Goal: Task Accomplishment & Management: Use online tool/utility

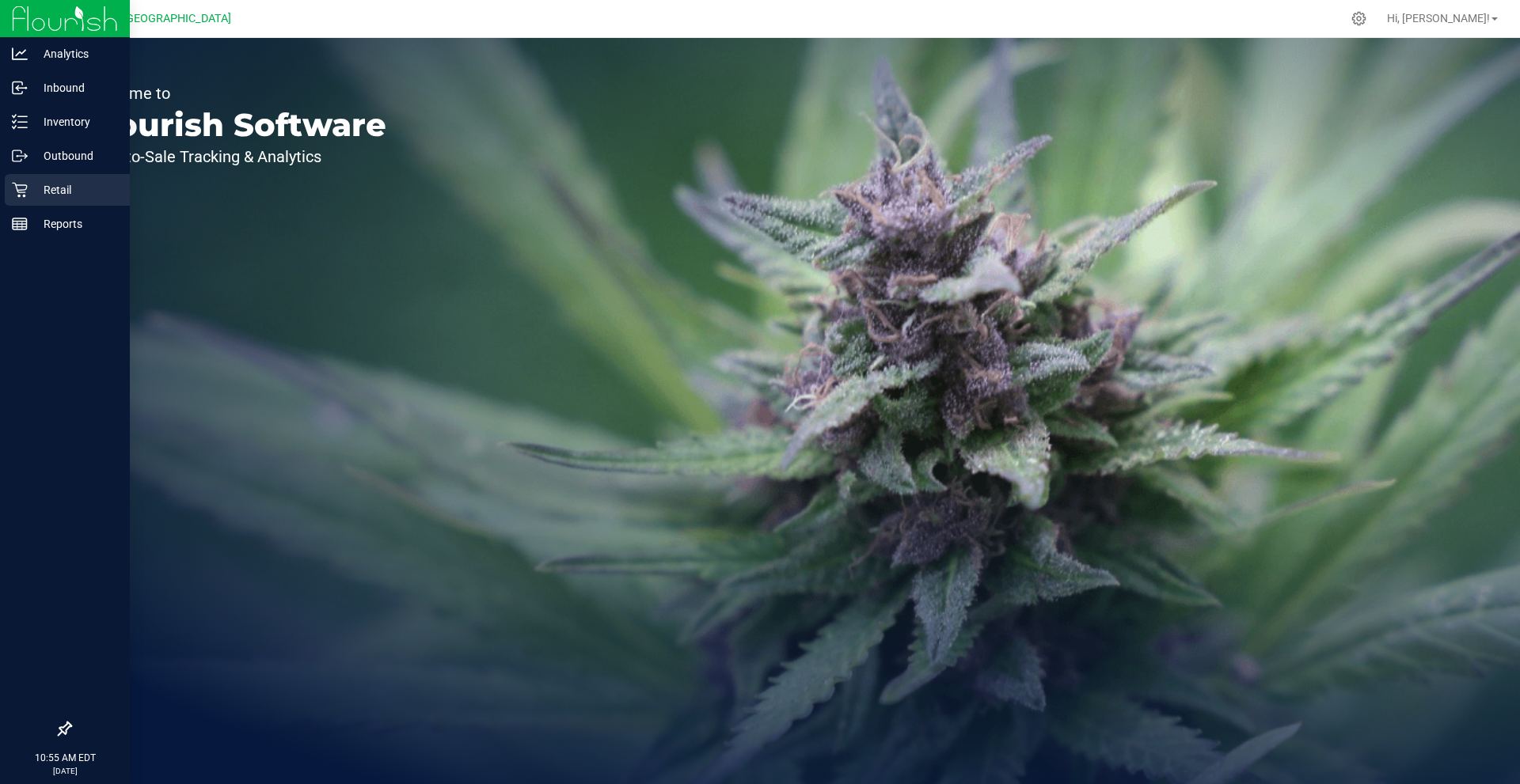
click at [54, 187] on p "Retail" at bounding box center [74, 190] width 95 height 19
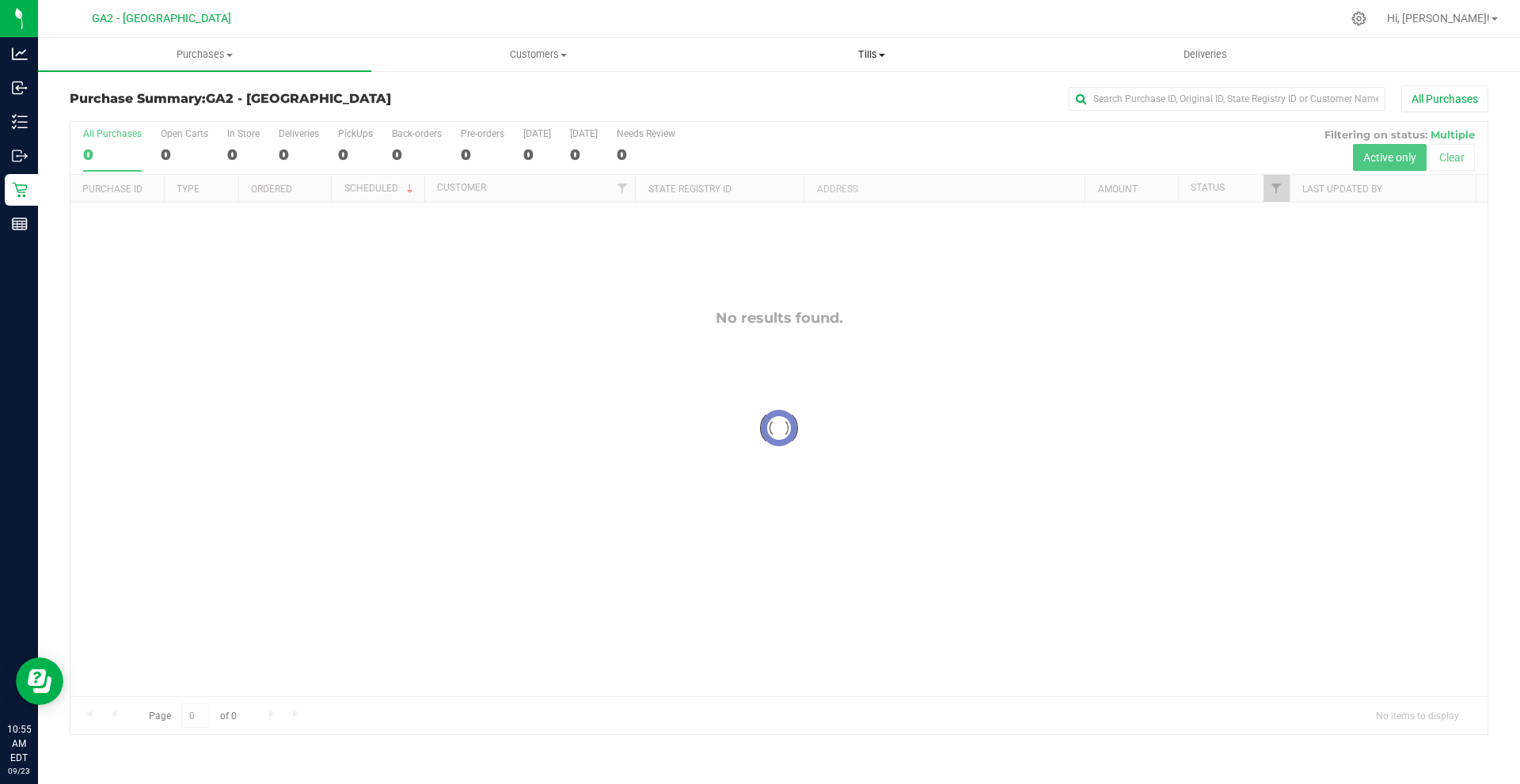
click at [885, 54] on span at bounding box center [882, 55] width 6 height 3
click at [830, 88] on li "Manage tills" at bounding box center [871, 95] width 333 height 19
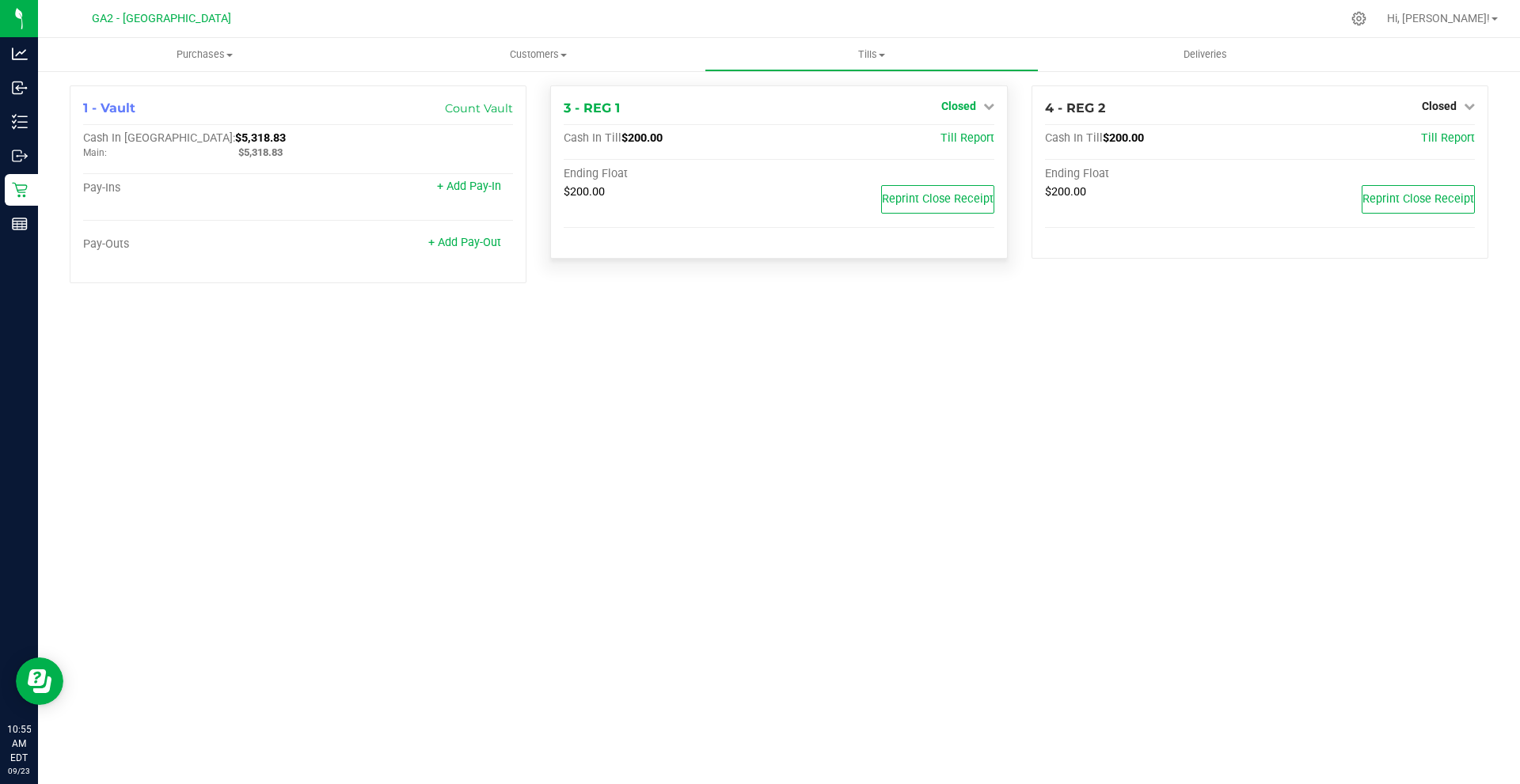
click at [972, 109] on span "Closed" at bounding box center [959, 106] width 35 height 13
click at [972, 137] on link "Open Till" at bounding box center [959, 140] width 42 height 13
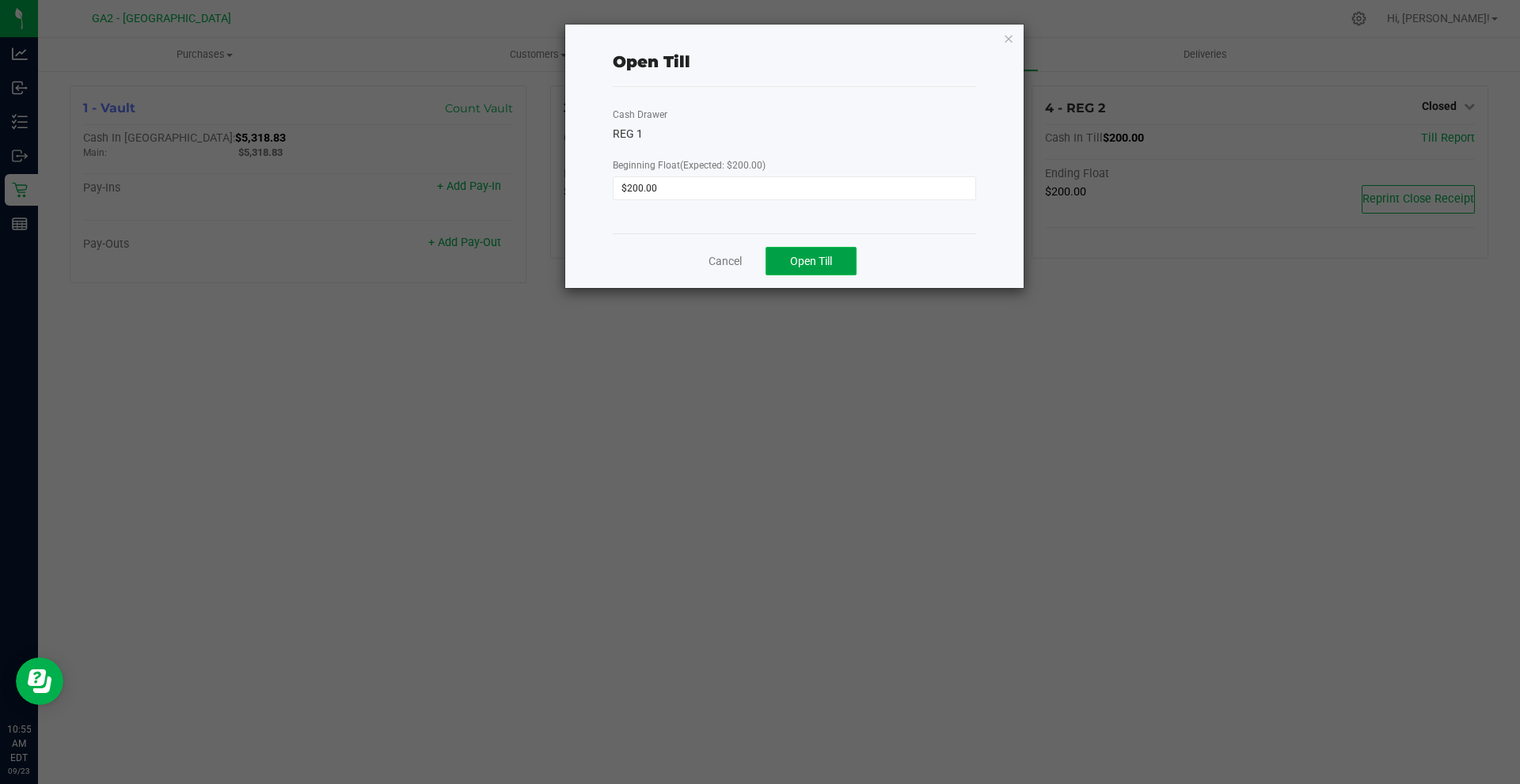
click at [842, 253] on button "Open Till" at bounding box center [811, 261] width 91 height 28
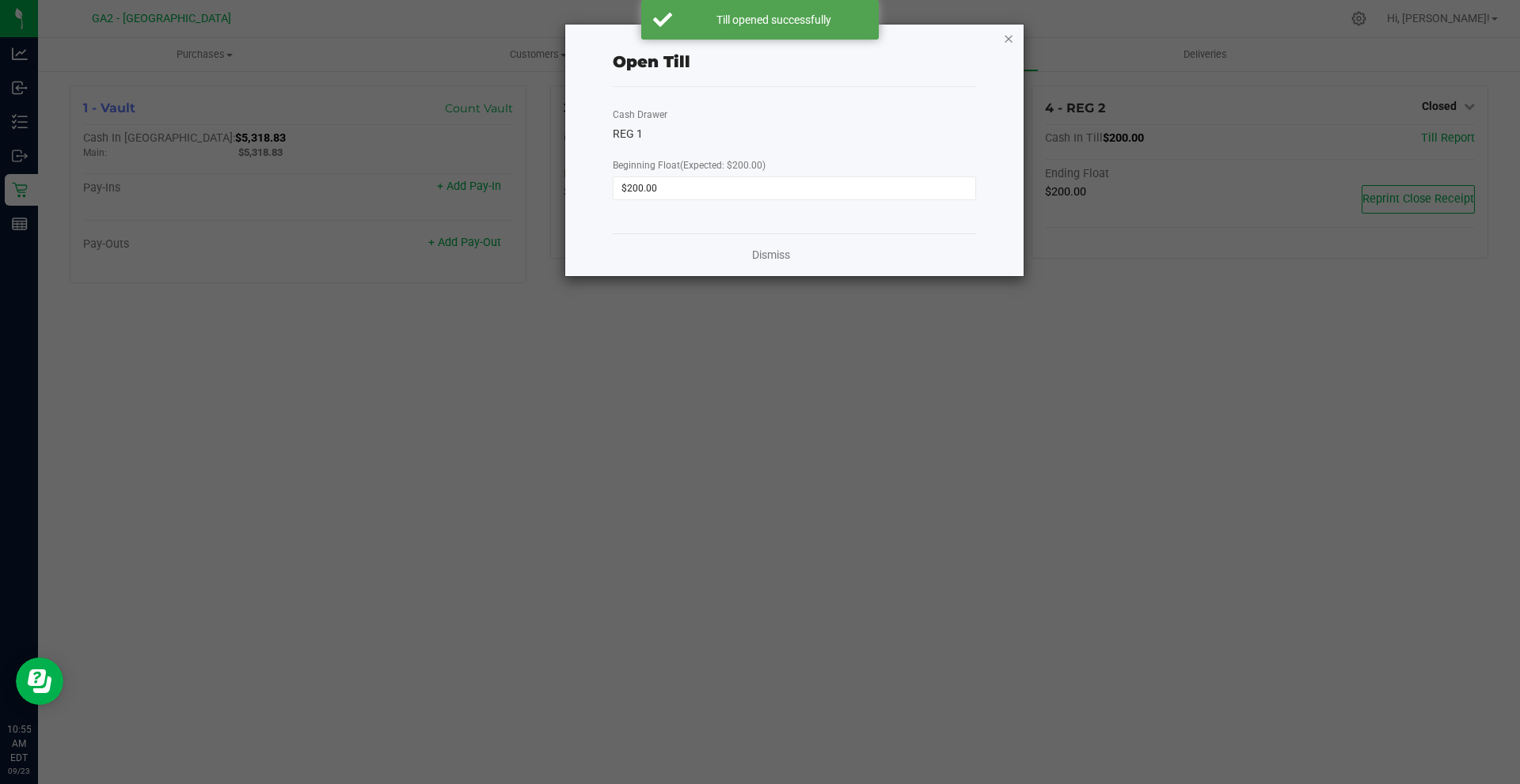
click at [1004, 38] on icon "button" at bounding box center [1008, 38] width 11 height 19
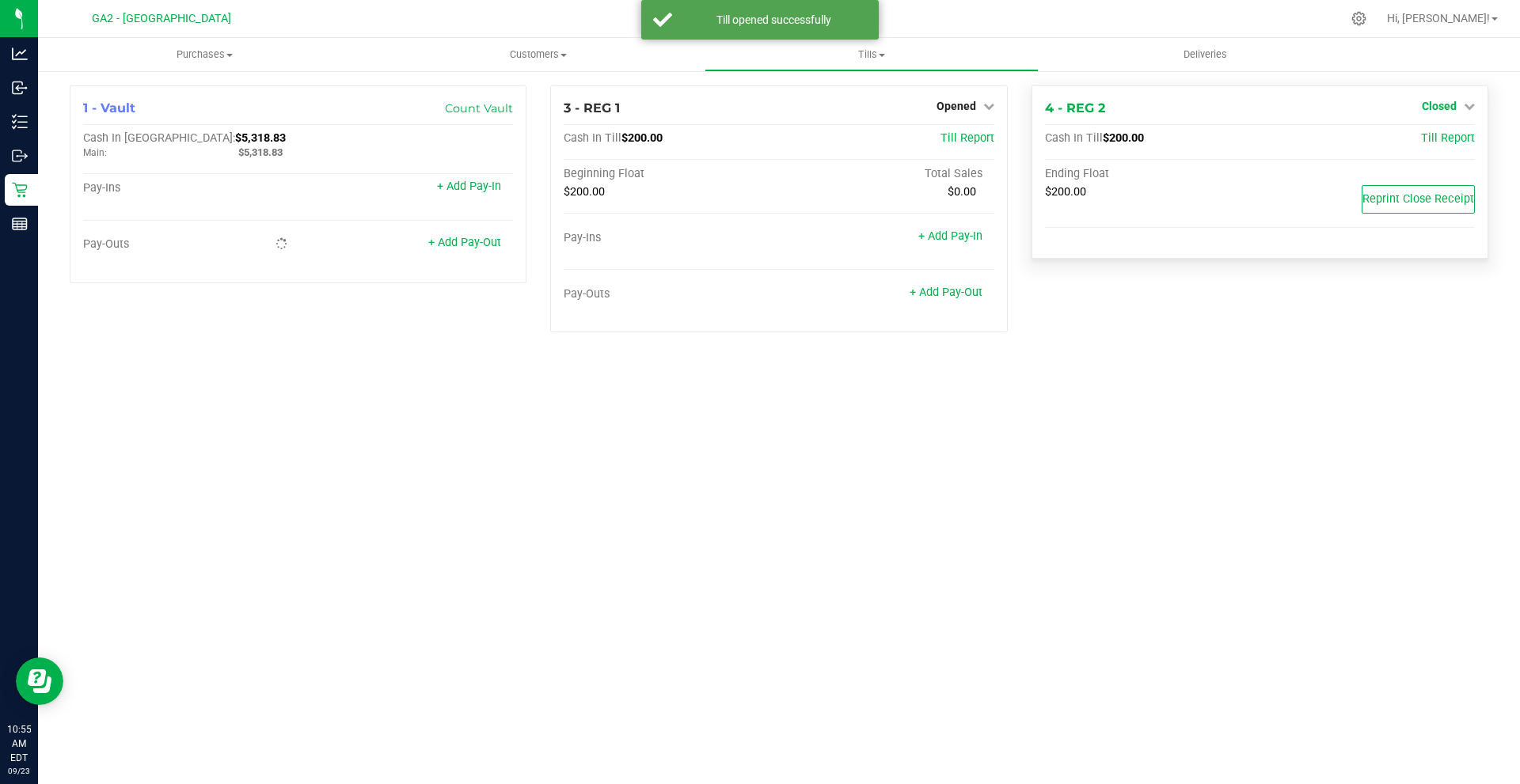
click at [1469, 106] on icon at bounding box center [1469, 106] width 11 height 11
click at [1439, 141] on link "Open Till" at bounding box center [1439, 140] width 42 height 13
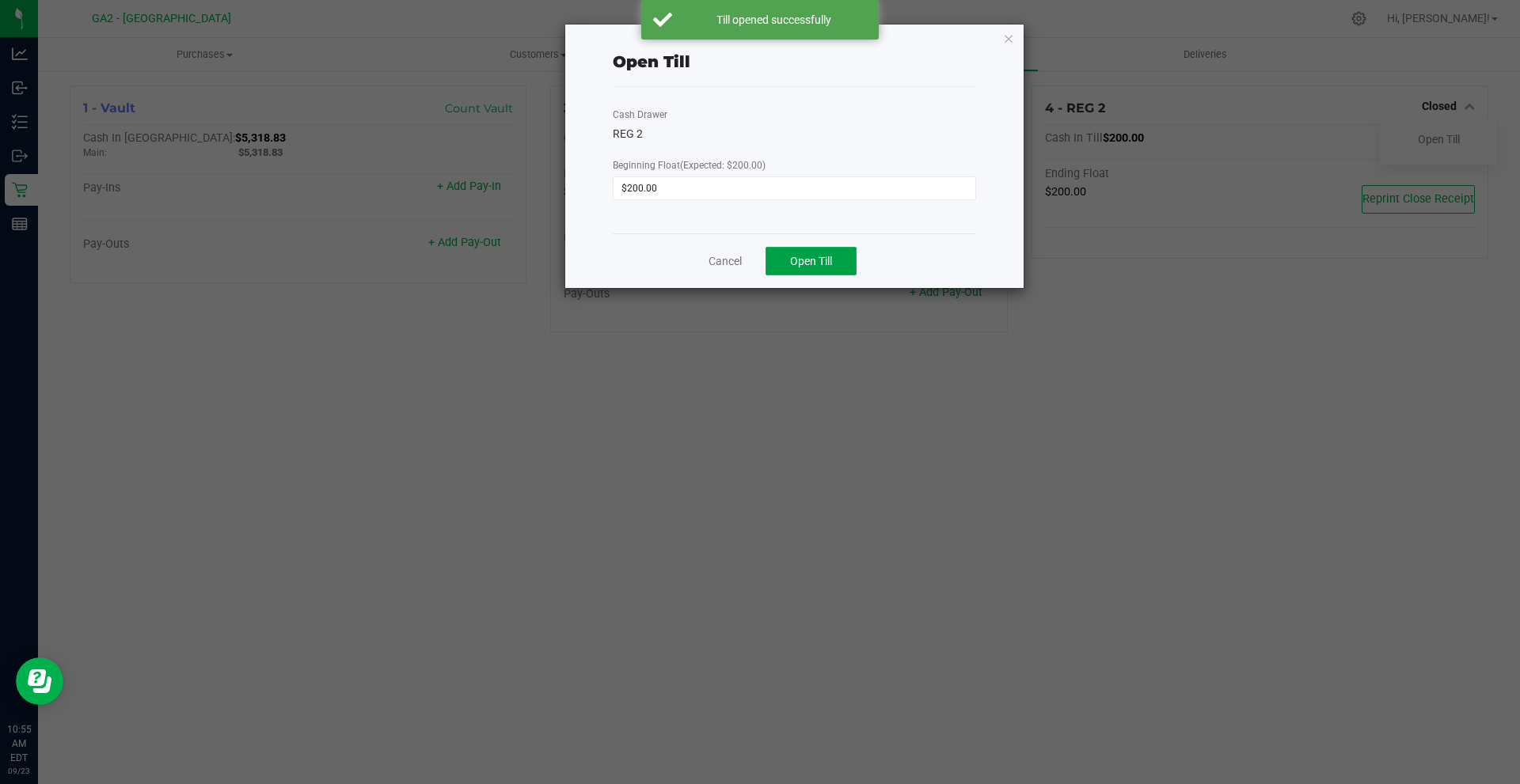
click at [813, 253] on button "Open Till" at bounding box center [811, 261] width 91 height 28
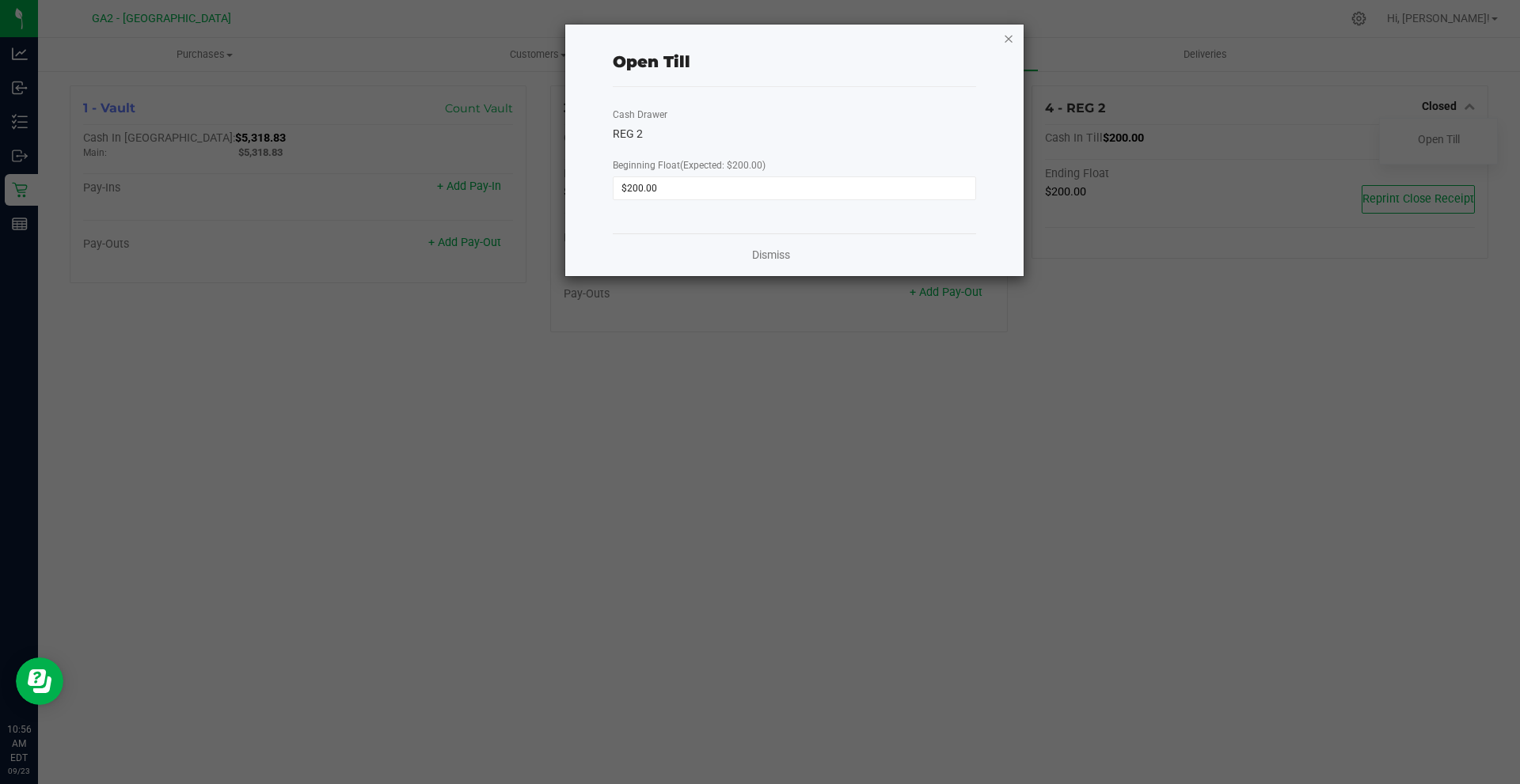
click at [1010, 39] on icon "button" at bounding box center [1008, 38] width 11 height 19
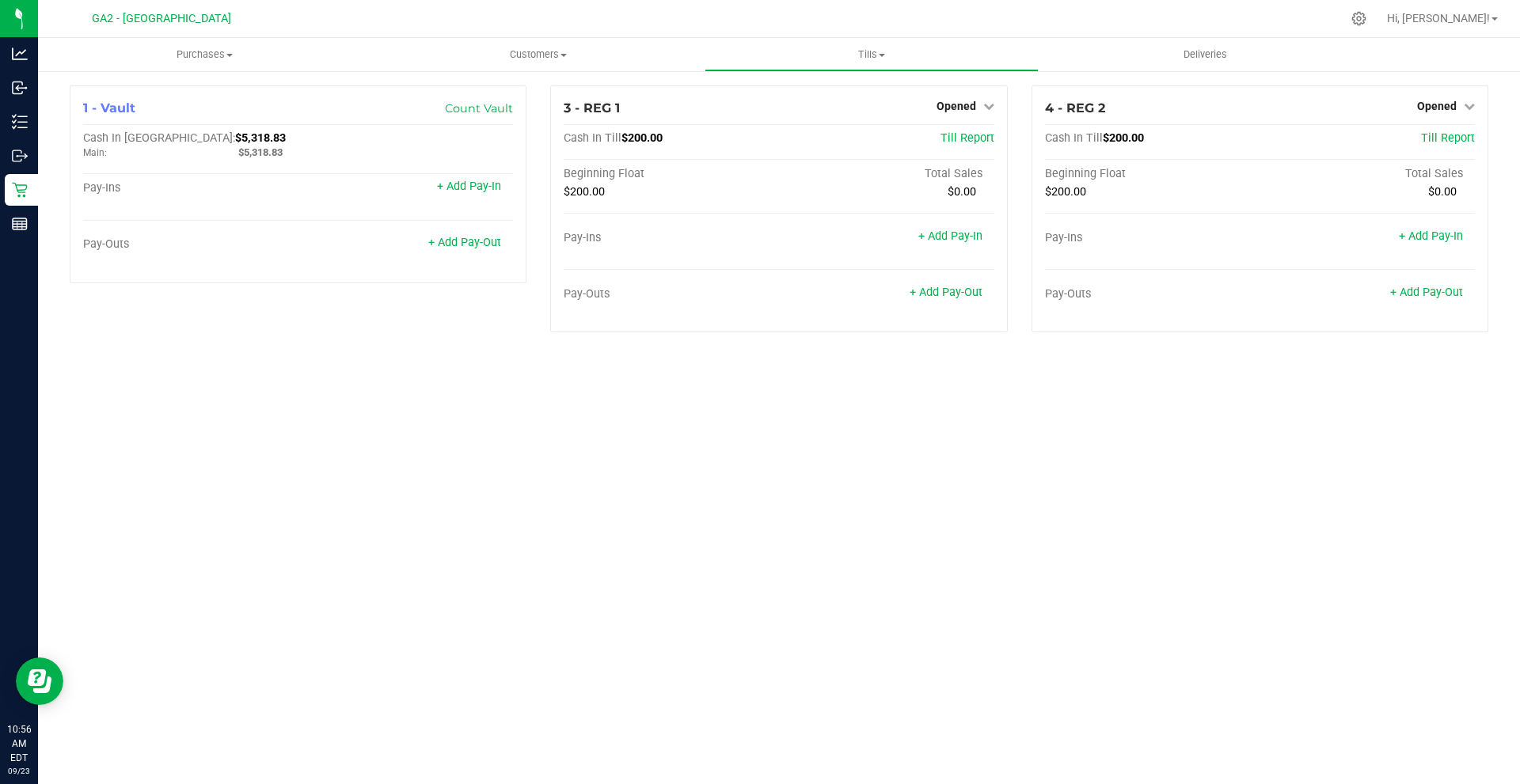
click at [926, 384] on div "Purchases Summary of purchases Fulfillment All purchases Customers All customer…" at bounding box center [779, 410] width 1482 height 746
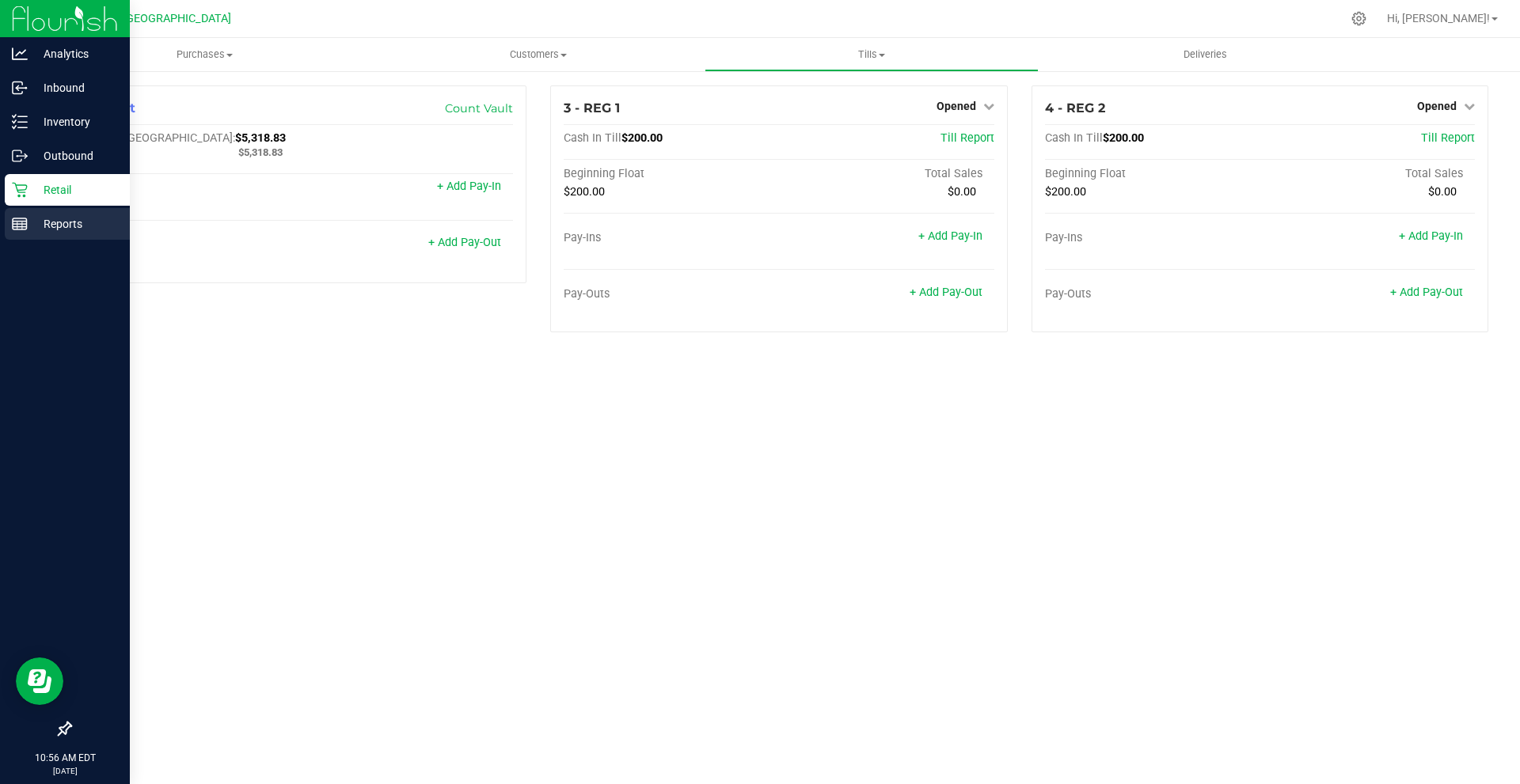
click at [17, 218] on icon at bounding box center [19, 223] width 16 height 16
